Goal: Find specific page/section: Find specific page/section

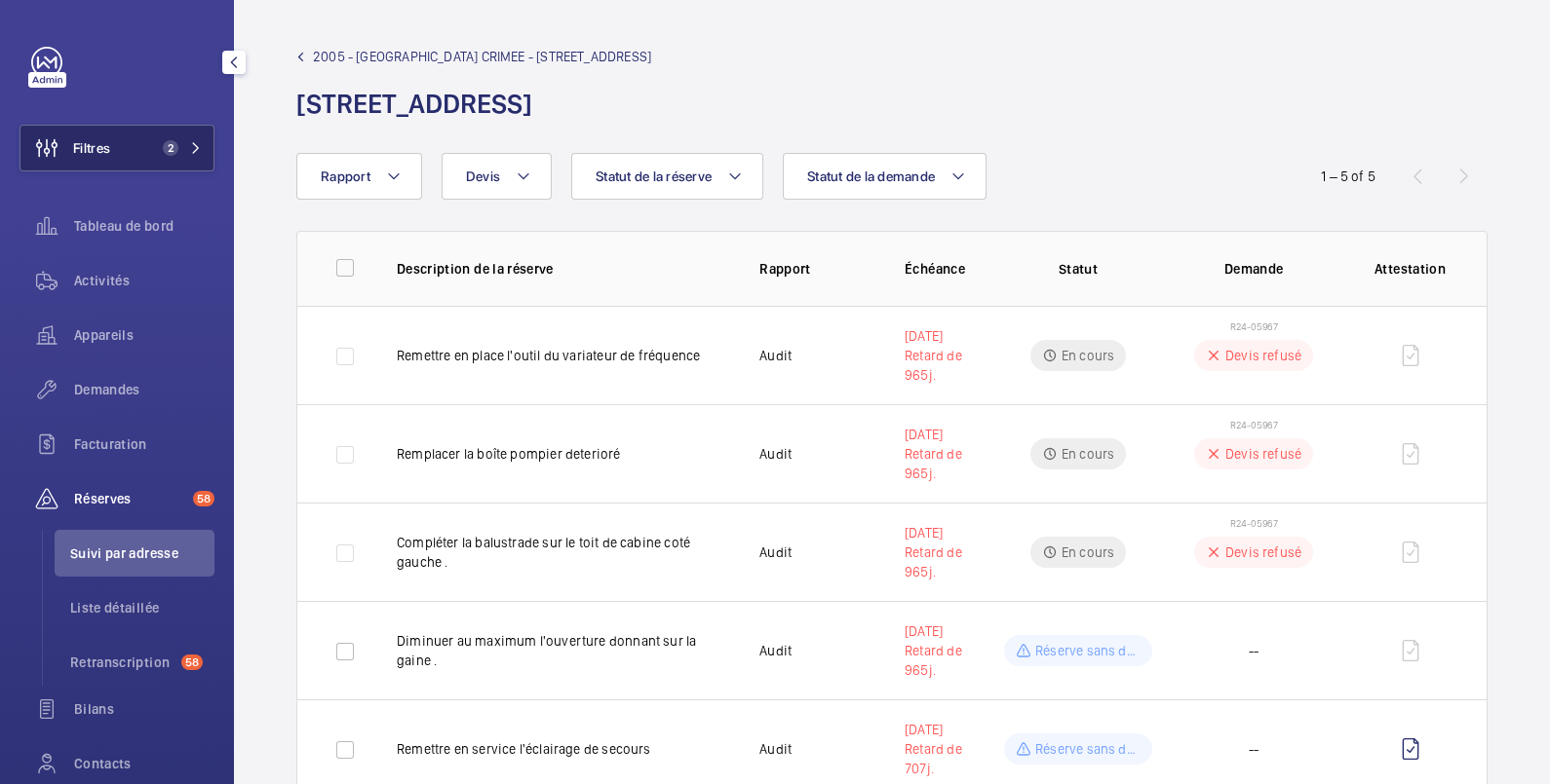
click at [133, 154] on button "Filtres 2" at bounding box center [117, 148] width 195 height 47
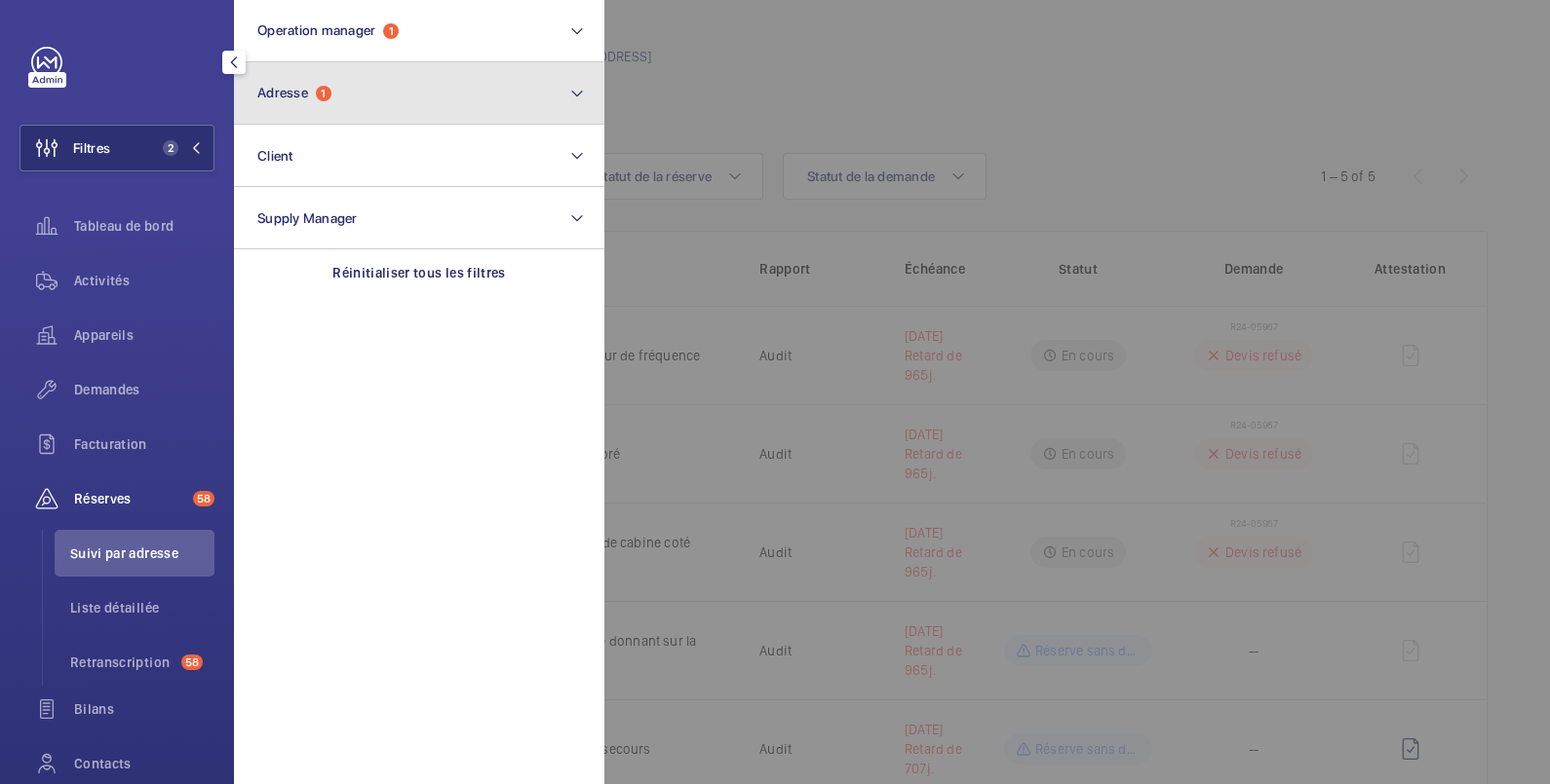
click at [297, 93] on span "Adresse" at bounding box center [283, 92] width 51 height 16
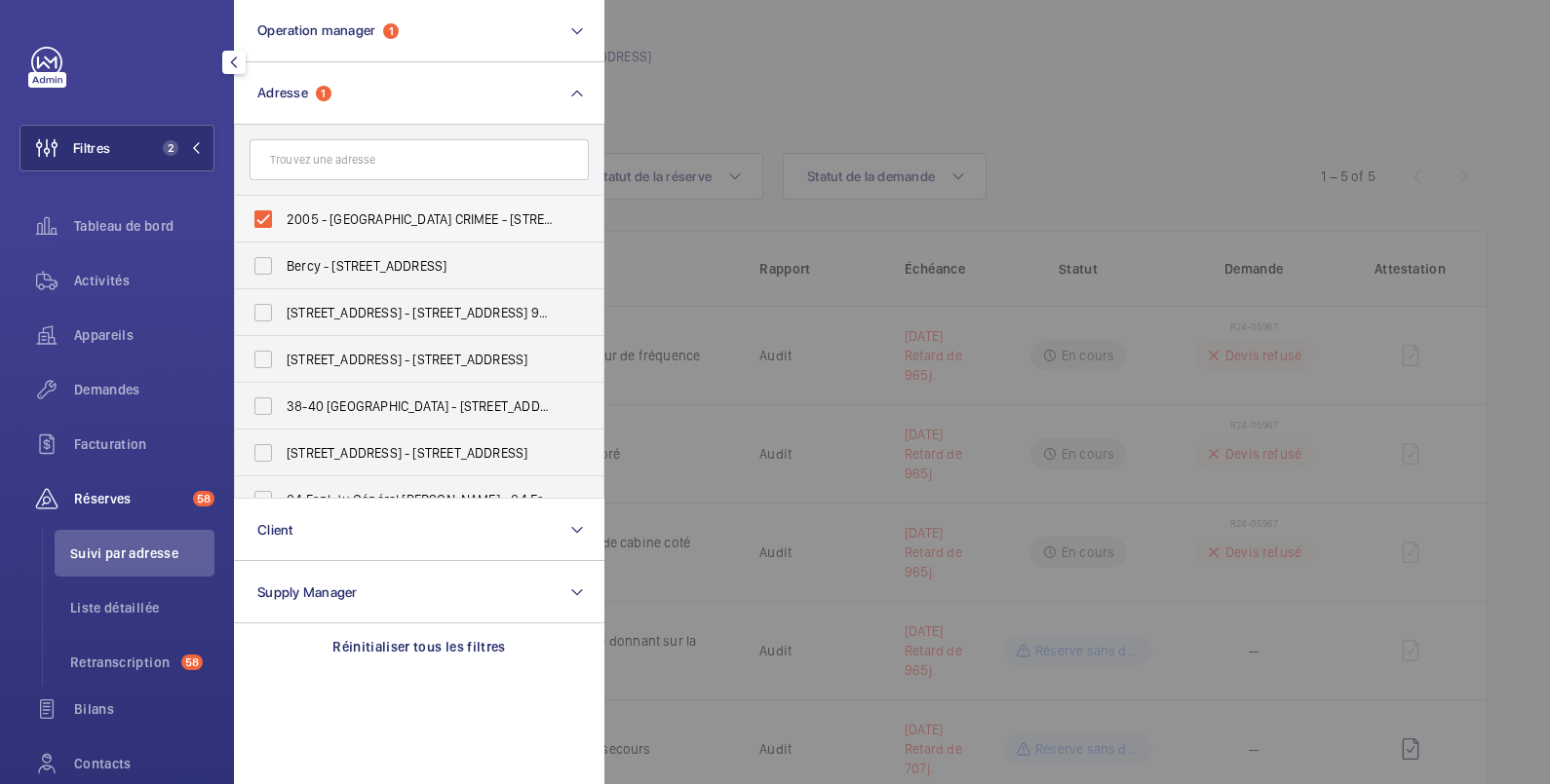
click at [297, 217] on span "2005 - [GEOGRAPHIC_DATA] CRIMEE - [STREET_ADDRESS]" at bounding box center [421, 219] width 268 height 20
click at [283, 217] on input "2005 - [GEOGRAPHIC_DATA] CRIMEE - [STREET_ADDRESS]" at bounding box center [263, 219] width 39 height 39
checkbox input "false"
click at [692, 34] on div at bounding box center [1379, 392] width 1550 height 784
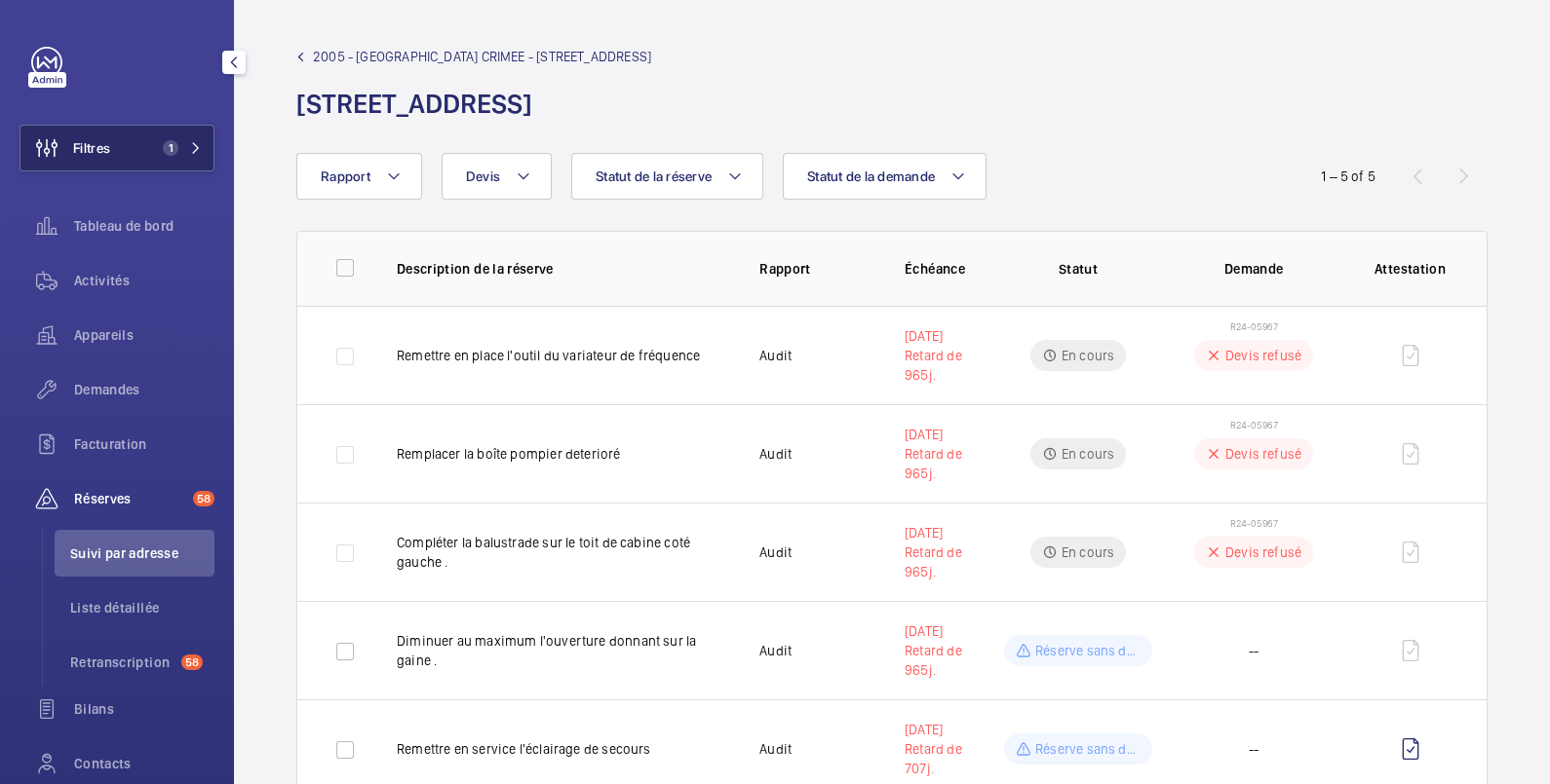
click at [114, 146] on button "Filtres 1" at bounding box center [117, 148] width 195 height 47
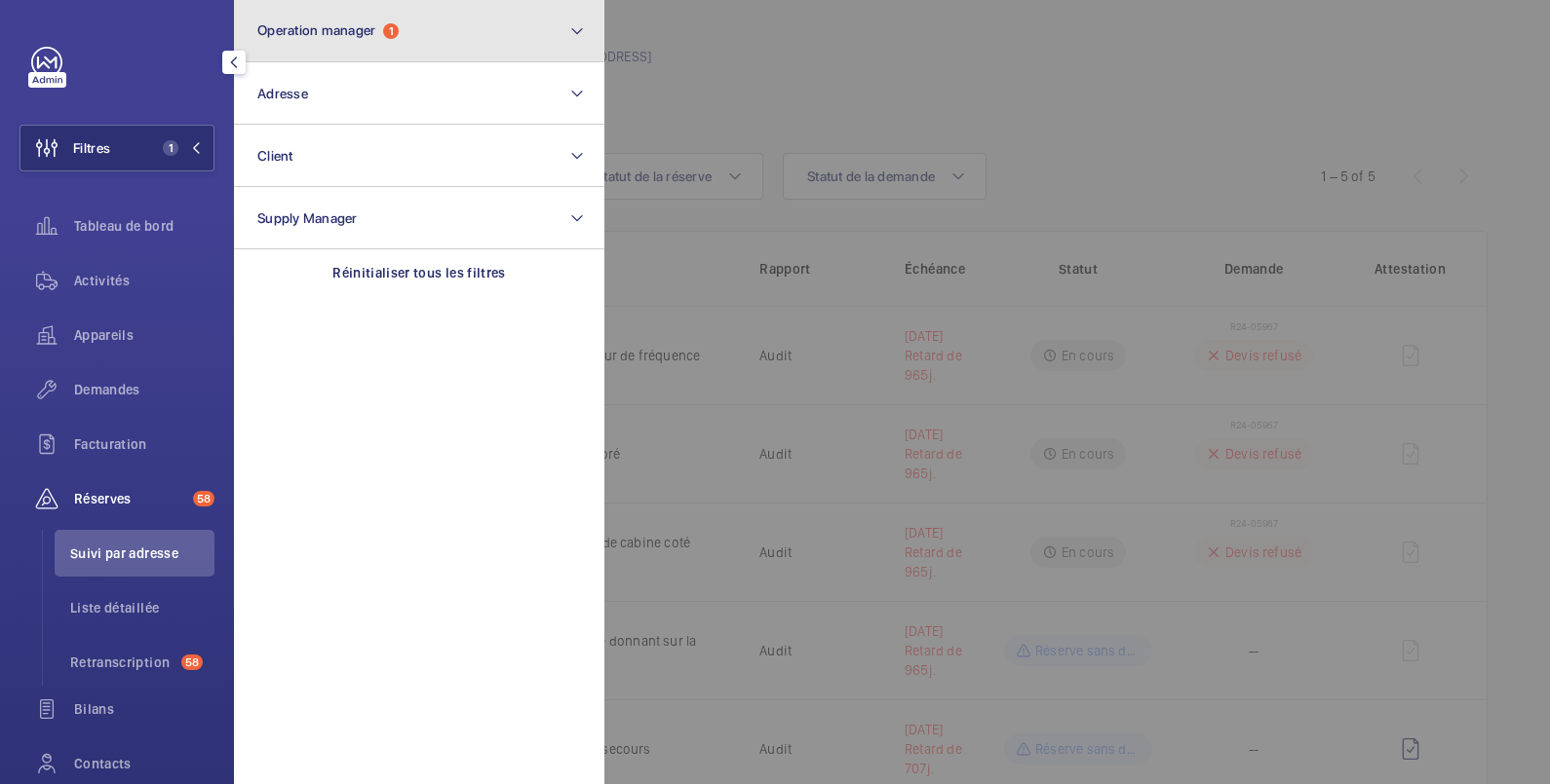
click at [317, 27] on span "Operation manager" at bounding box center [316, 30] width 118 height 16
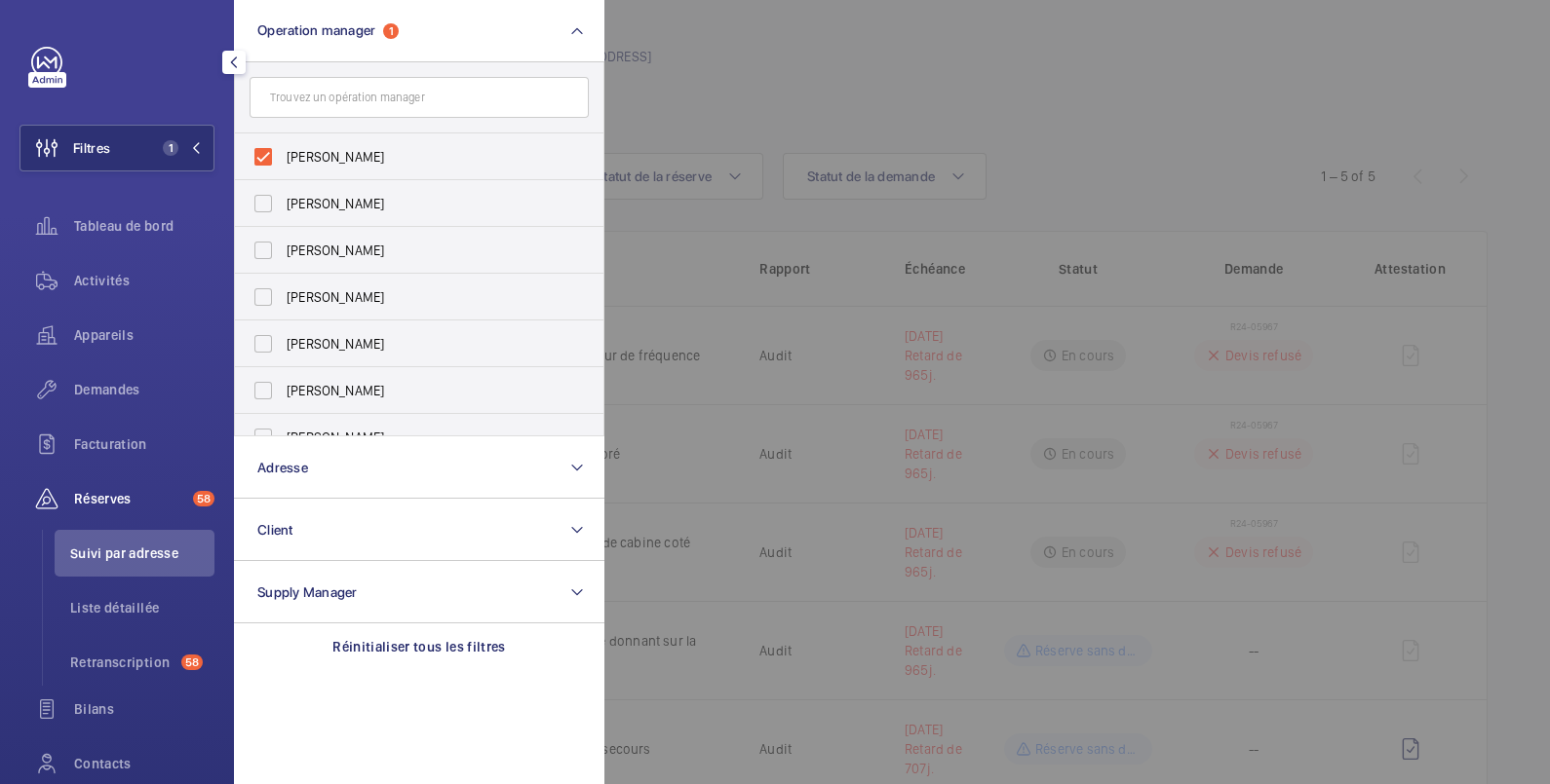
click at [649, 21] on div at bounding box center [1379, 392] width 1550 height 784
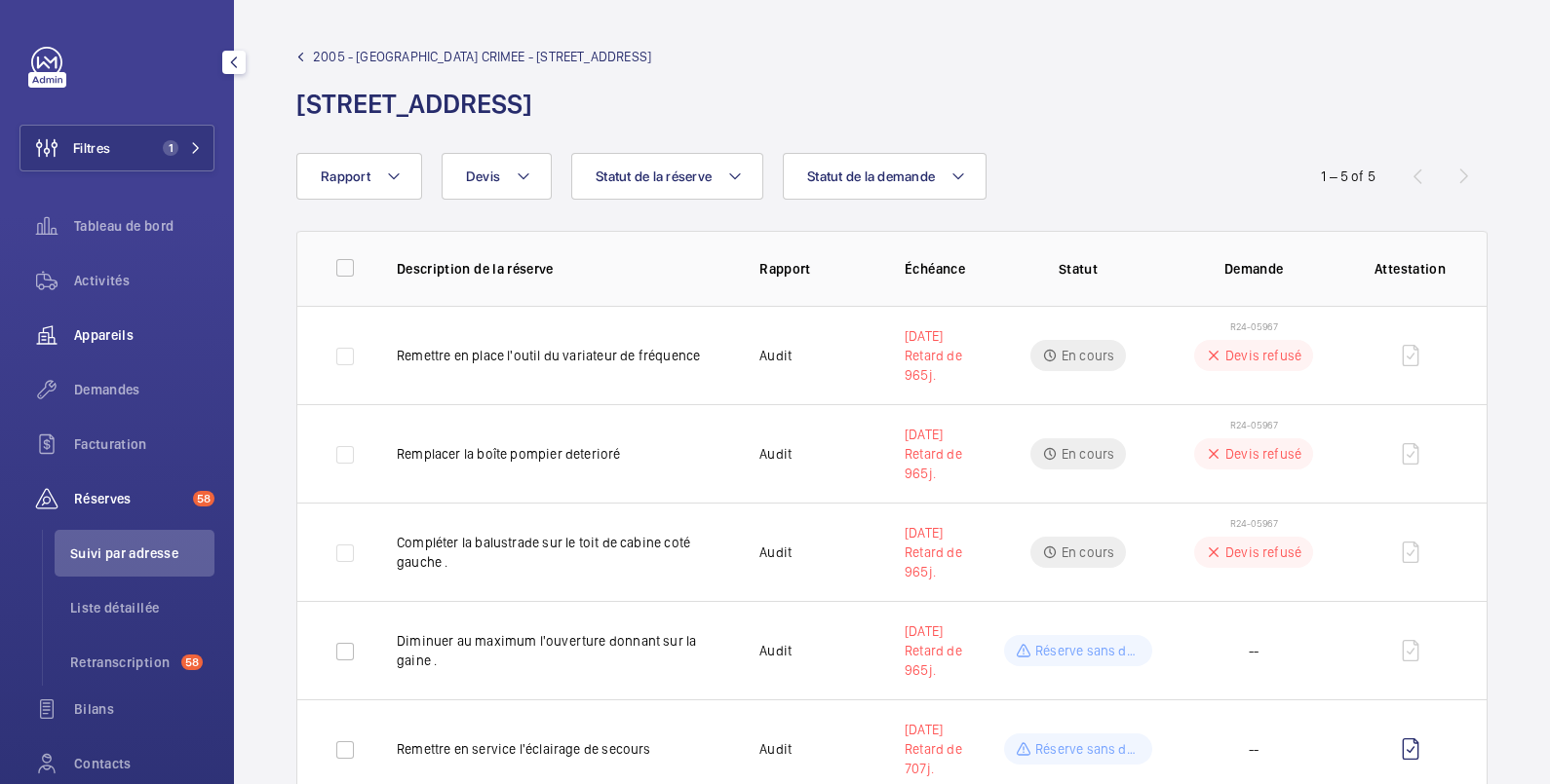
click at [101, 332] on span "Appareils" at bounding box center [144, 335] width 141 height 20
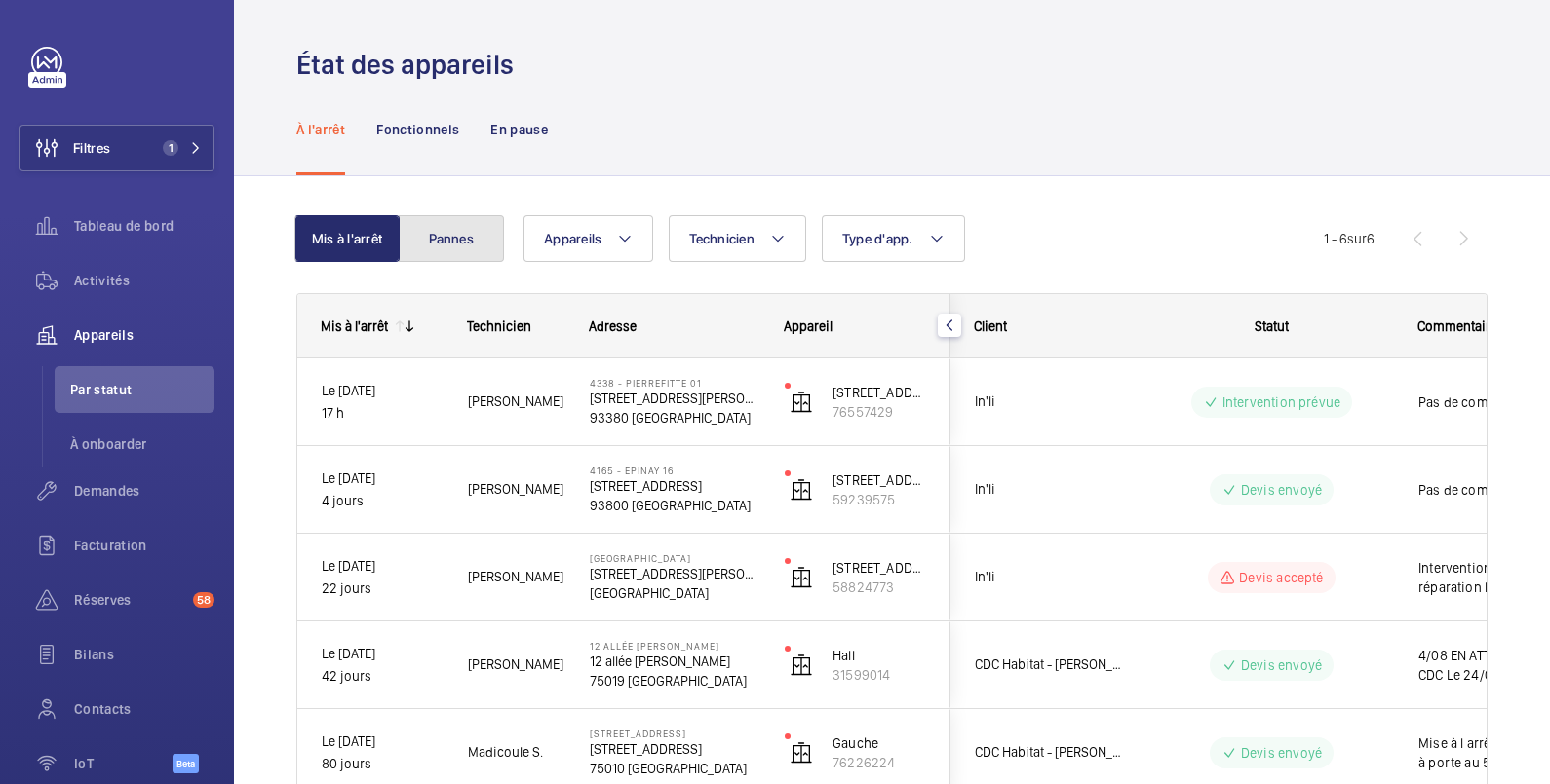
click at [466, 240] on button "Pannes" at bounding box center [451, 239] width 105 height 47
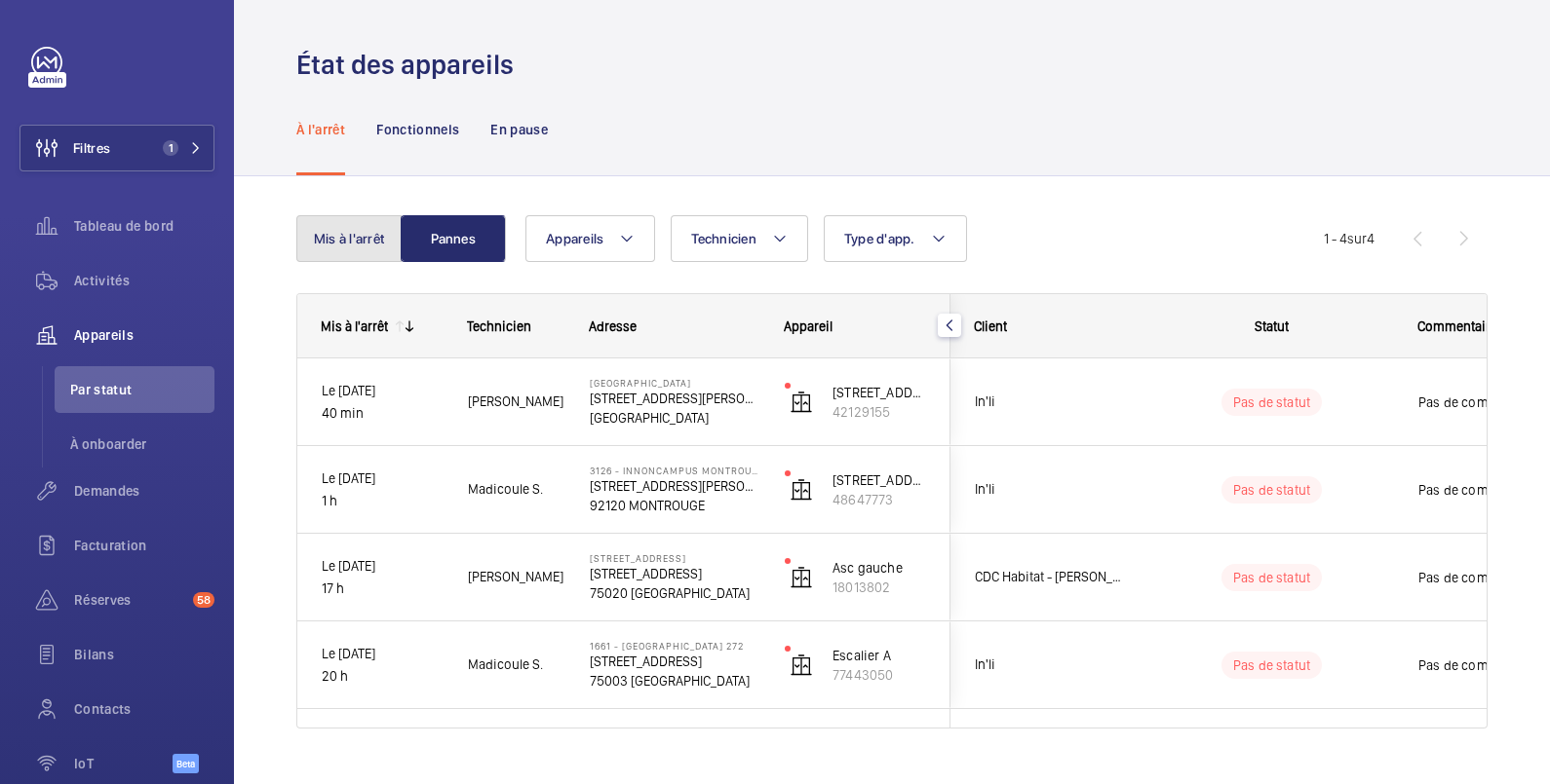
click at [370, 244] on button "Mis à l'arrêt" at bounding box center [348, 239] width 105 height 47
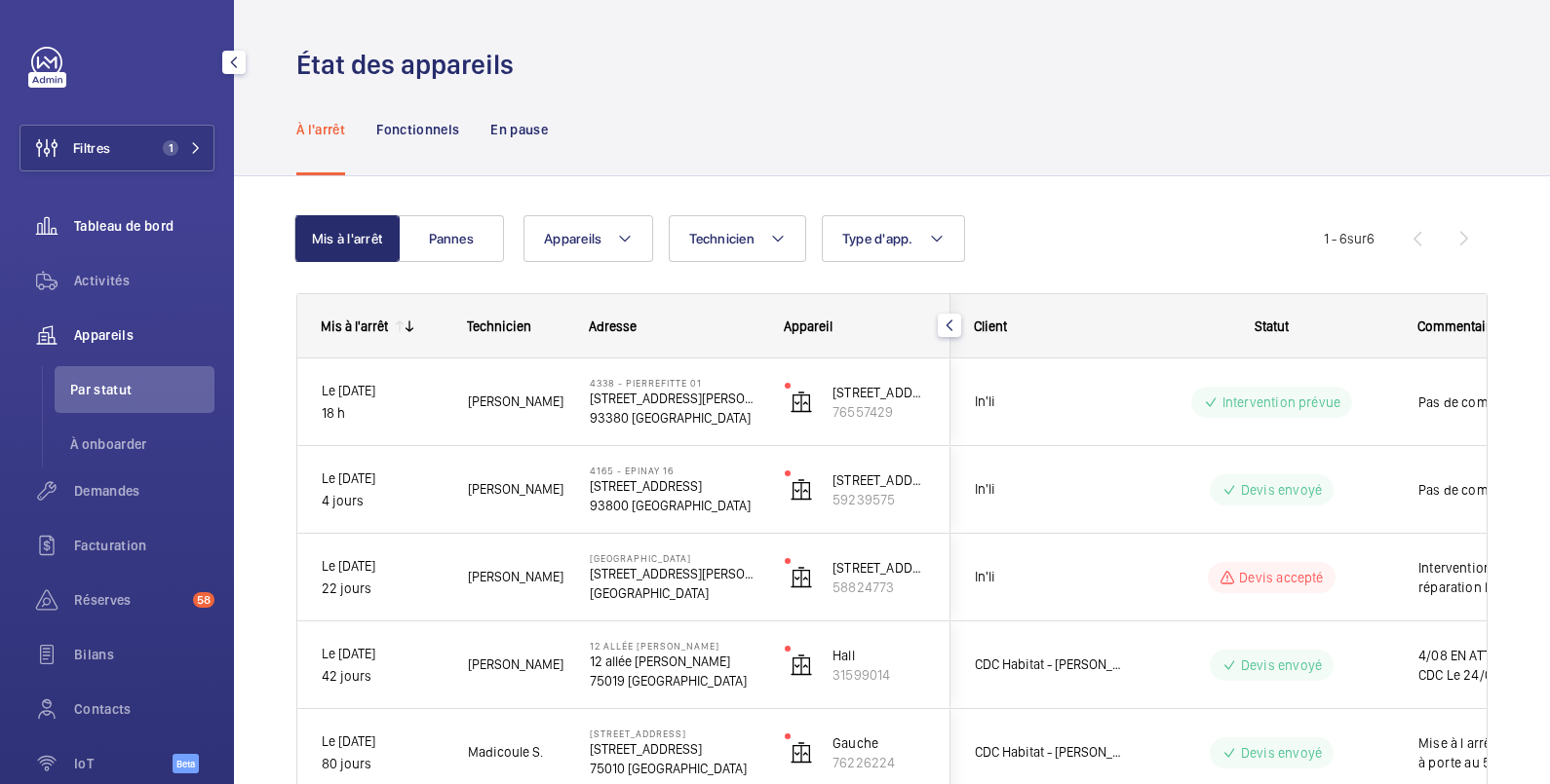
click at [124, 221] on span "Tableau de bord" at bounding box center [144, 226] width 141 height 20
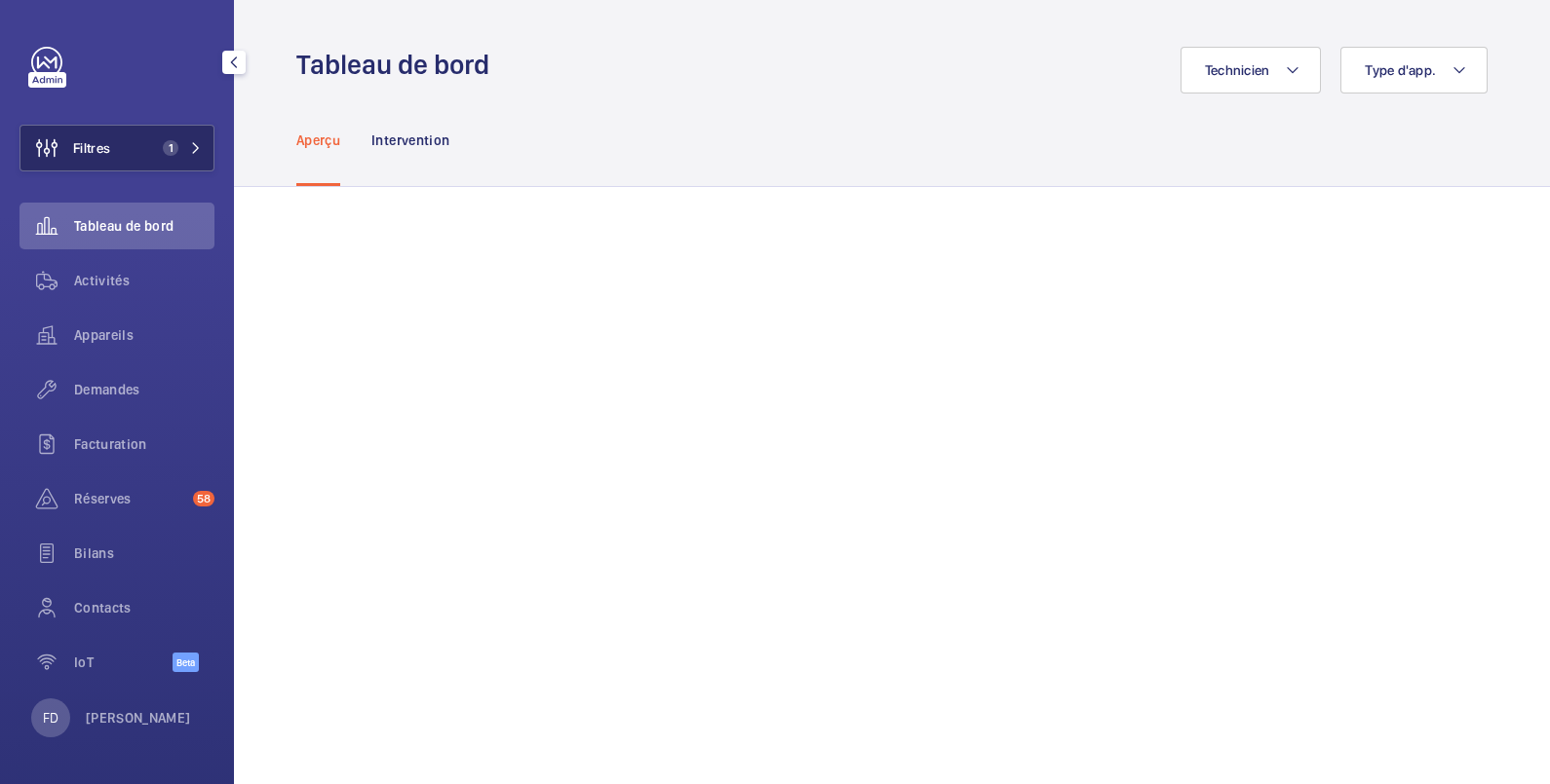
click at [146, 149] on button "Filtres 1" at bounding box center [117, 148] width 195 height 47
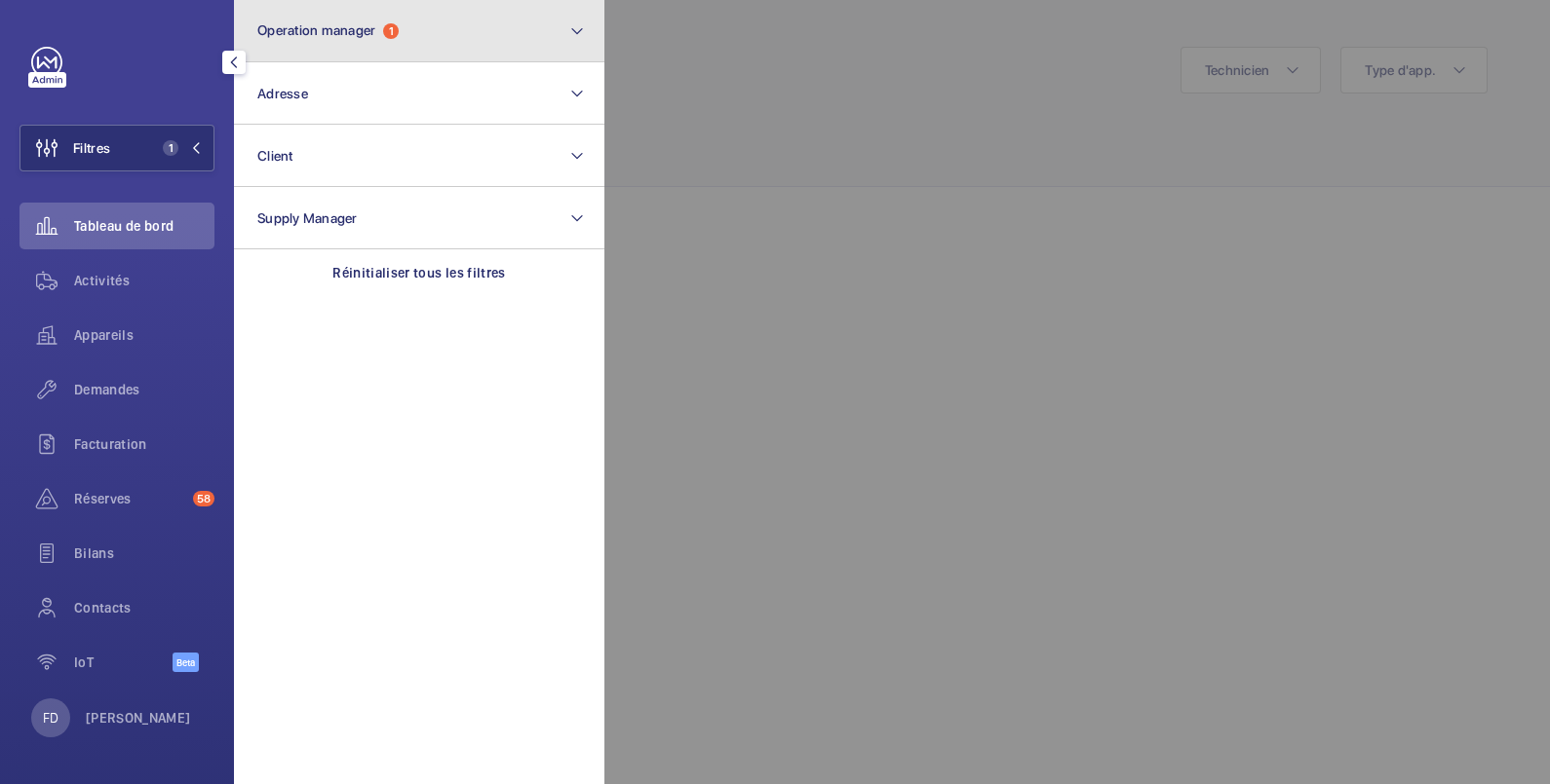
click at [272, 31] on span "Operation manager" at bounding box center [316, 30] width 118 height 16
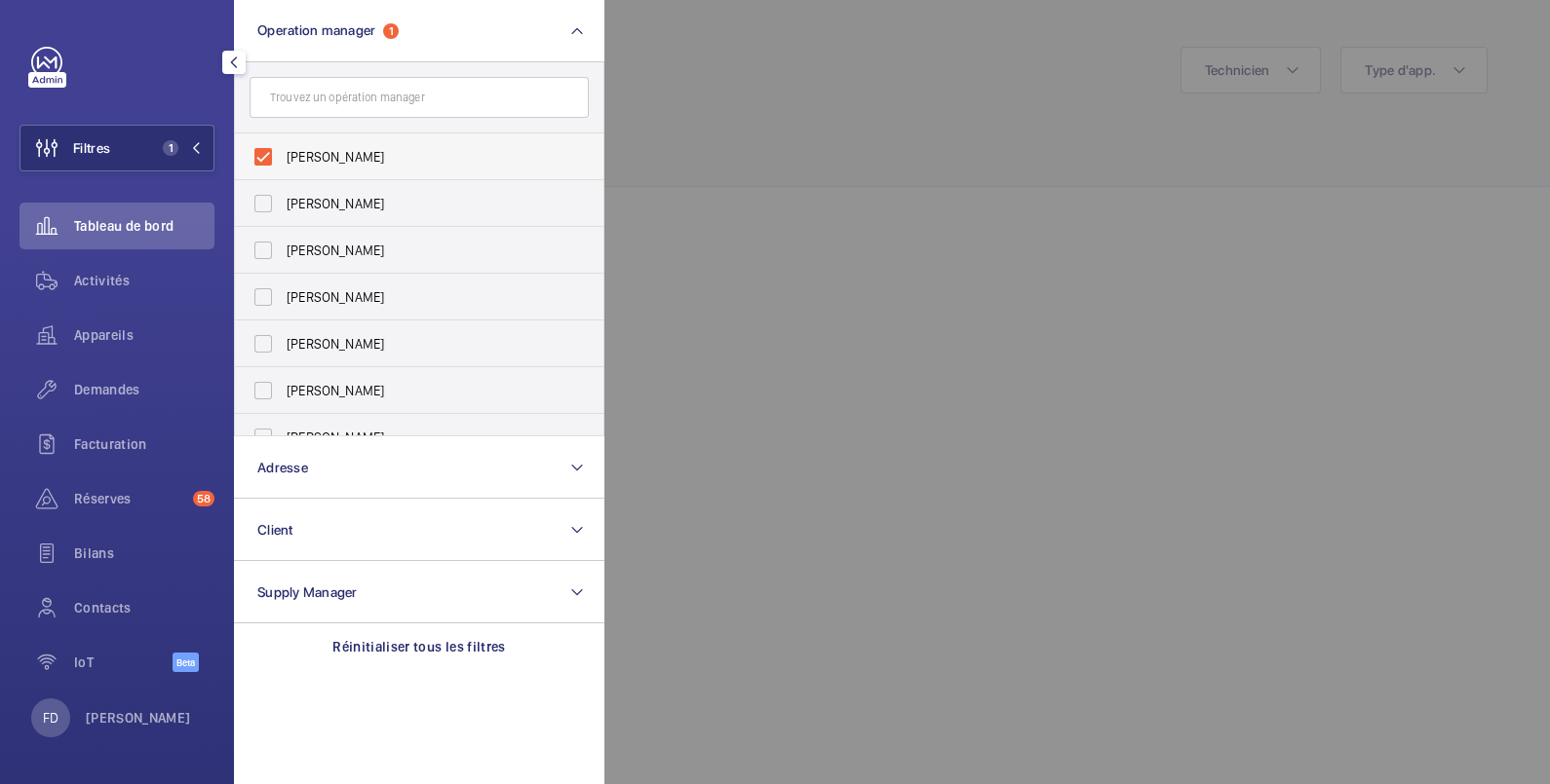
click at [273, 145] on label "[PERSON_NAME]" at bounding box center [404, 157] width 339 height 47
click at [273, 145] on input "[PERSON_NAME]" at bounding box center [263, 157] width 39 height 39
checkbox input "false"
click at [272, 244] on label "[PERSON_NAME]" at bounding box center [404, 251] width 339 height 47
click at [272, 244] on input "[PERSON_NAME]" at bounding box center [263, 251] width 39 height 39
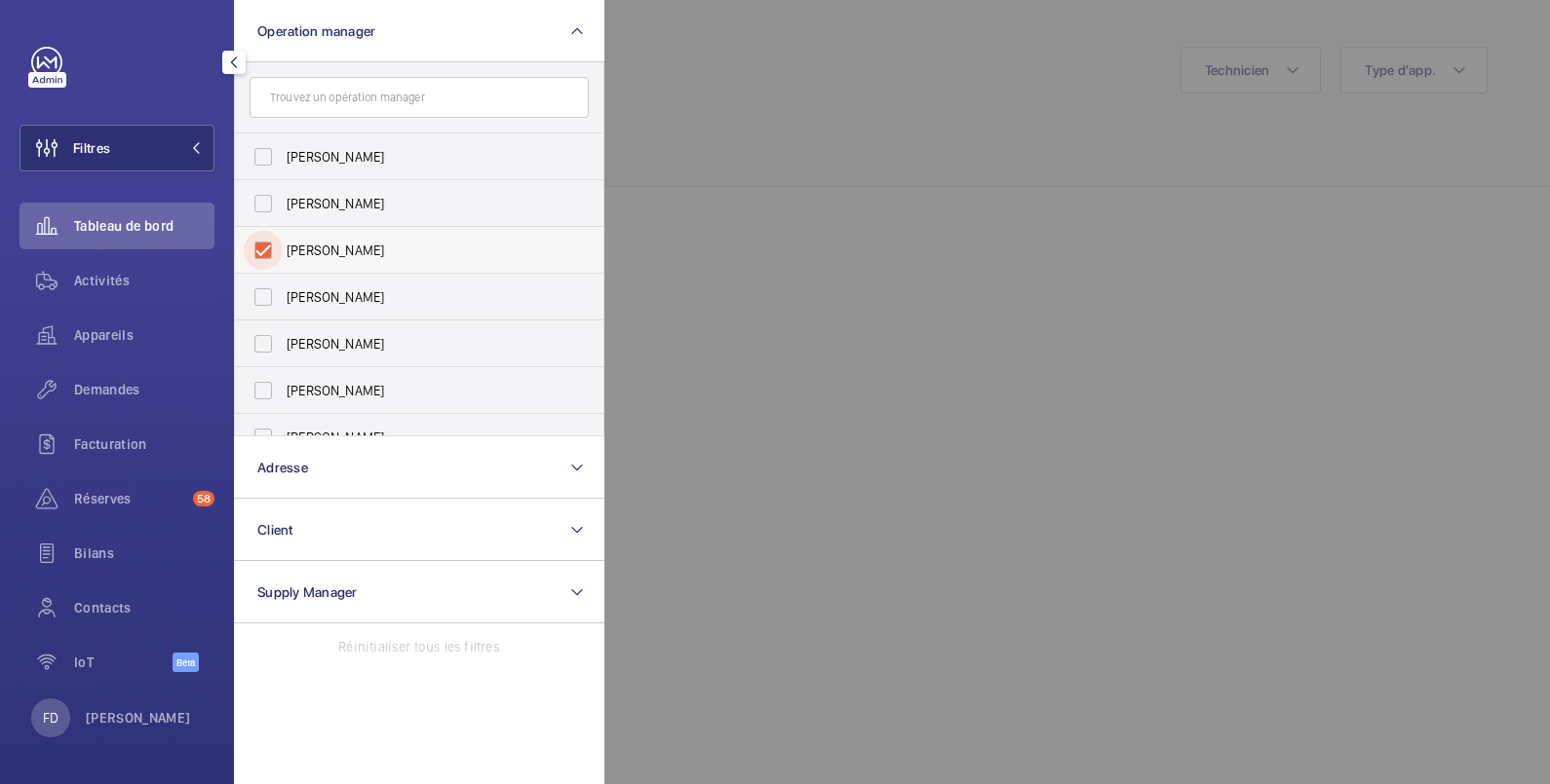
checkbox input "true"
click at [702, 83] on div at bounding box center [1379, 392] width 1550 height 784
